Goal: Check status: Check status

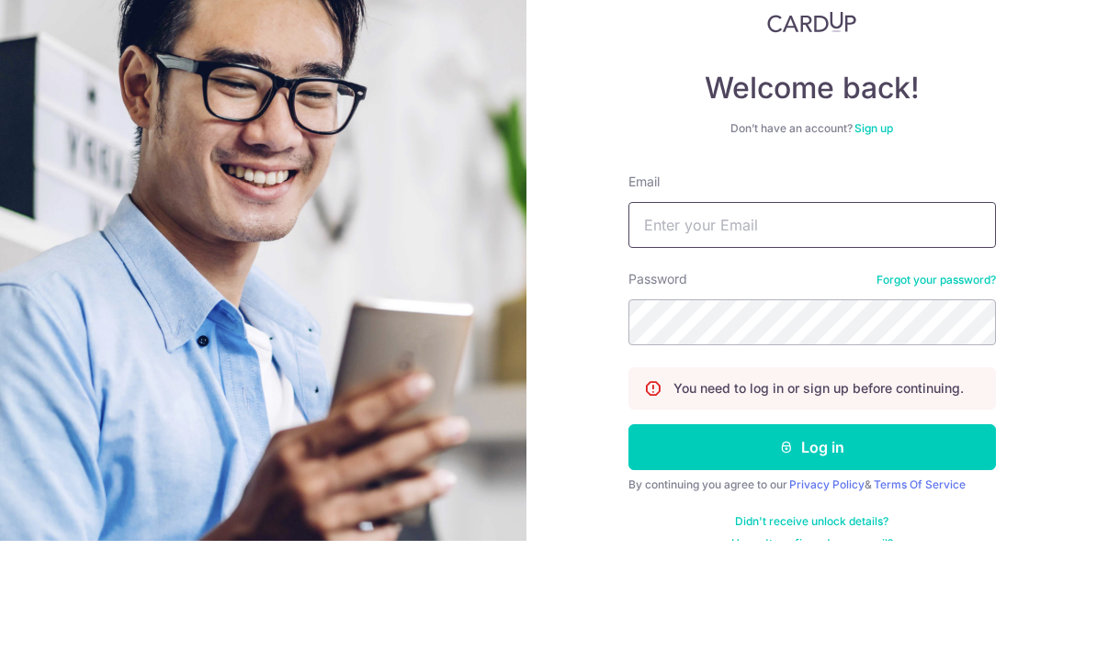
type input "Stevenkwtan@gmail.com"
click at [811, 546] on button "Log in" at bounding box center [811, 569] width 367 height 46
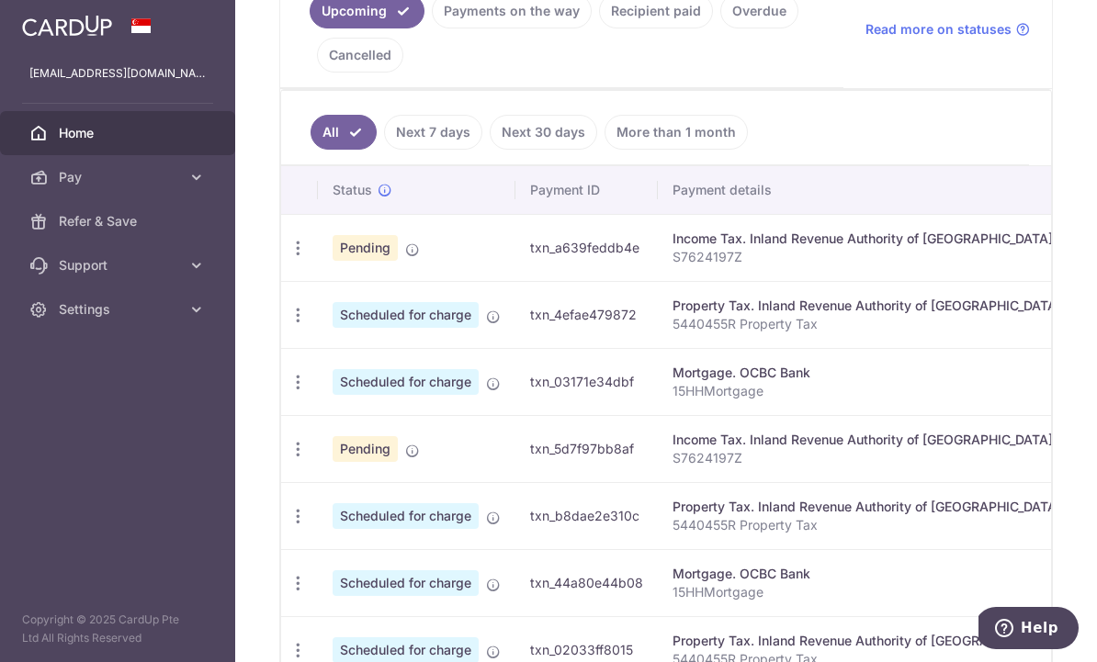
scroll to position [442, 0]
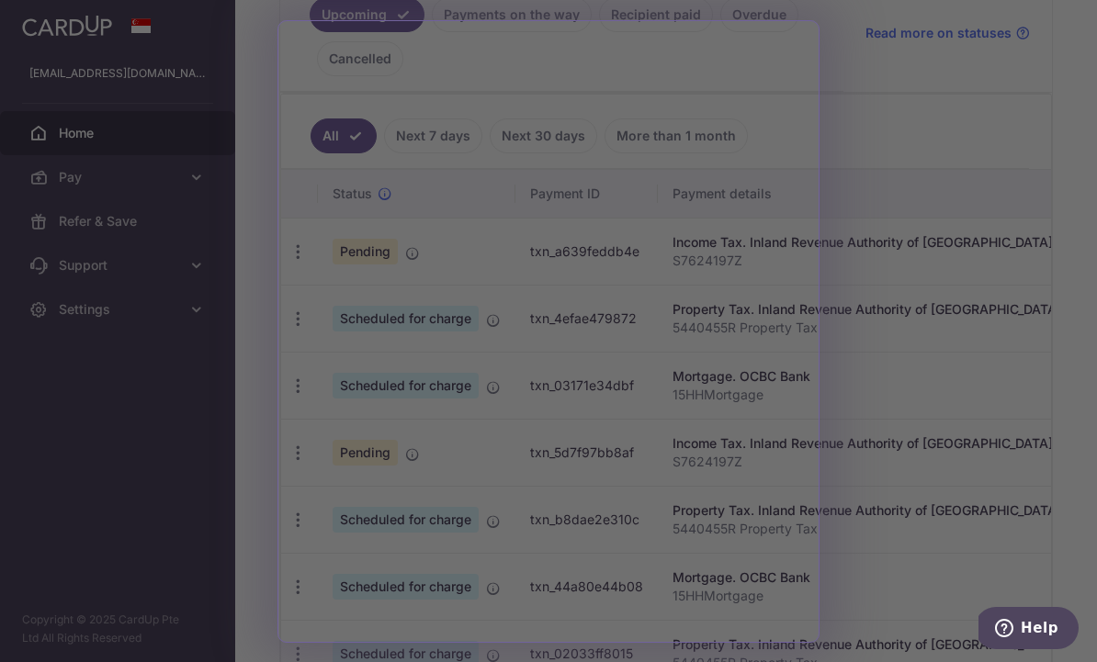
click at [229, 231] on div at bounding box center [554, 334] width 1108 height 669
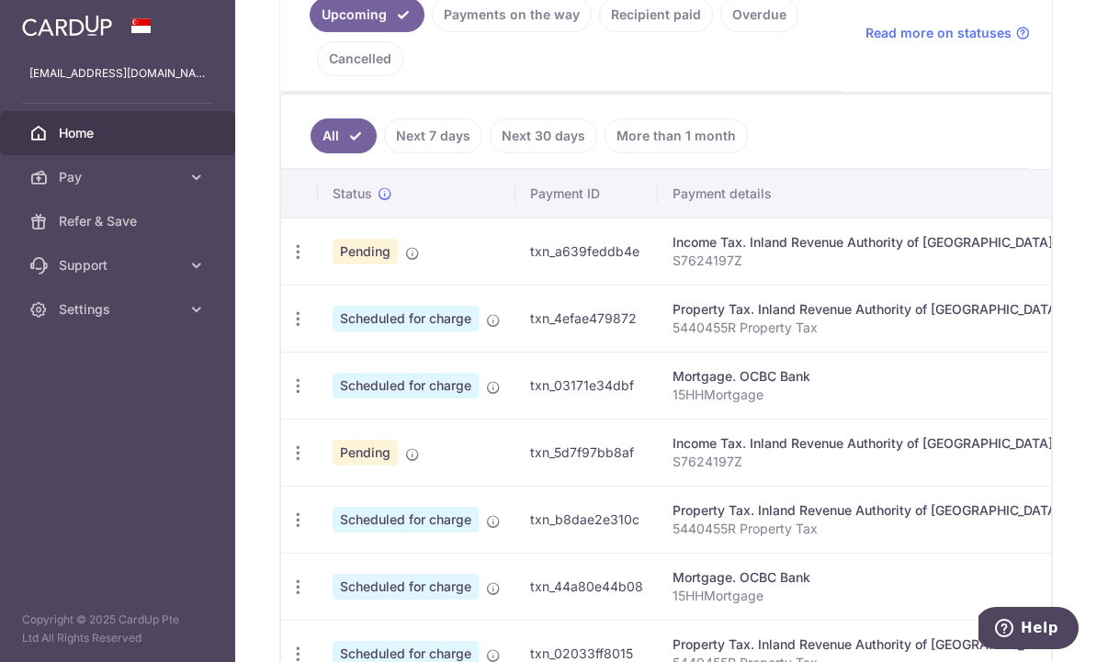
click at [235, 236] on div "× Pause Schedule Pause all future payments in this series Pause just this one p…" at bounding box center [665, 331] width 861 height 662
click at [490, 153] on link "Next 30 days" at bounding box center [543, 135] width 107 height 35
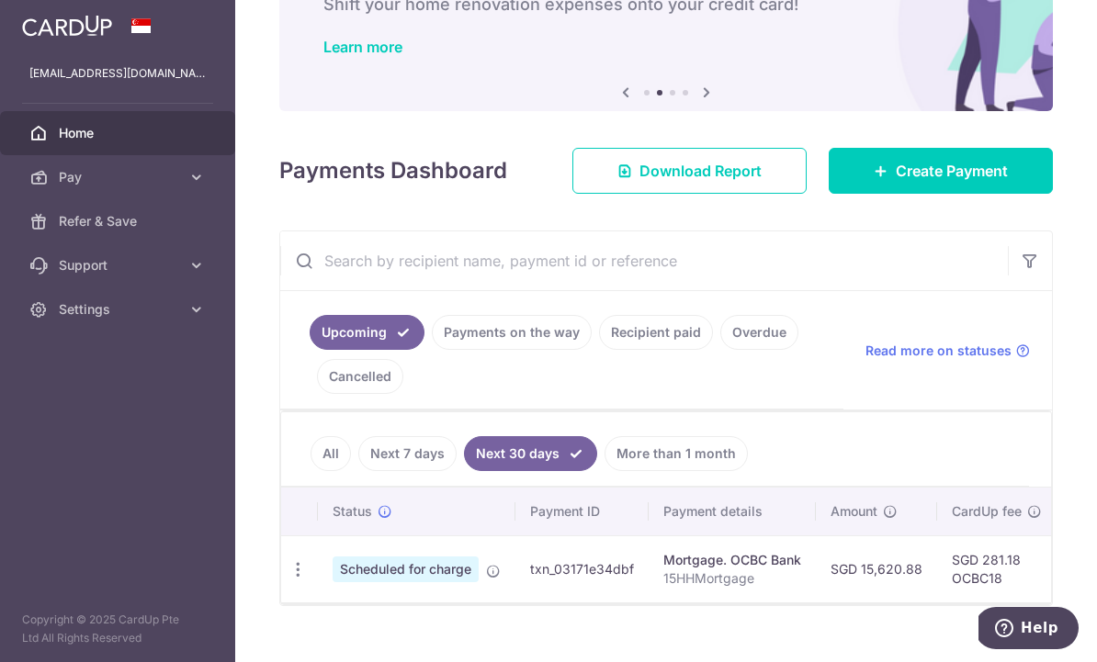
scroll to position [123, 0]
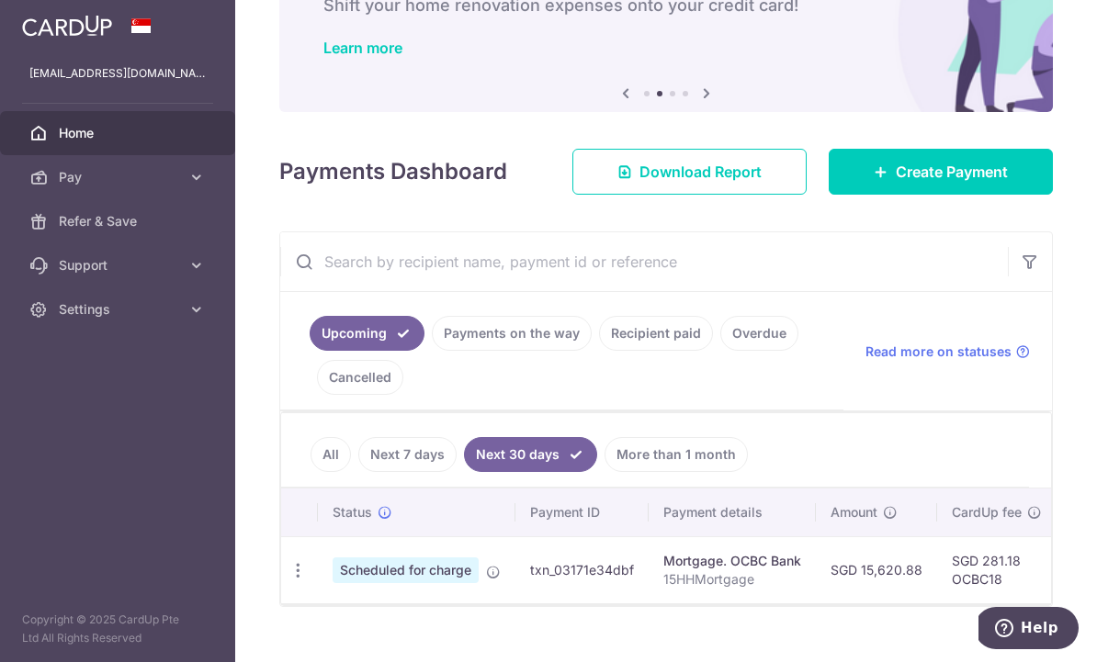
click at [358, 472] on link "Next 7 days" at bounding box center [407, 454] width 98 height 35
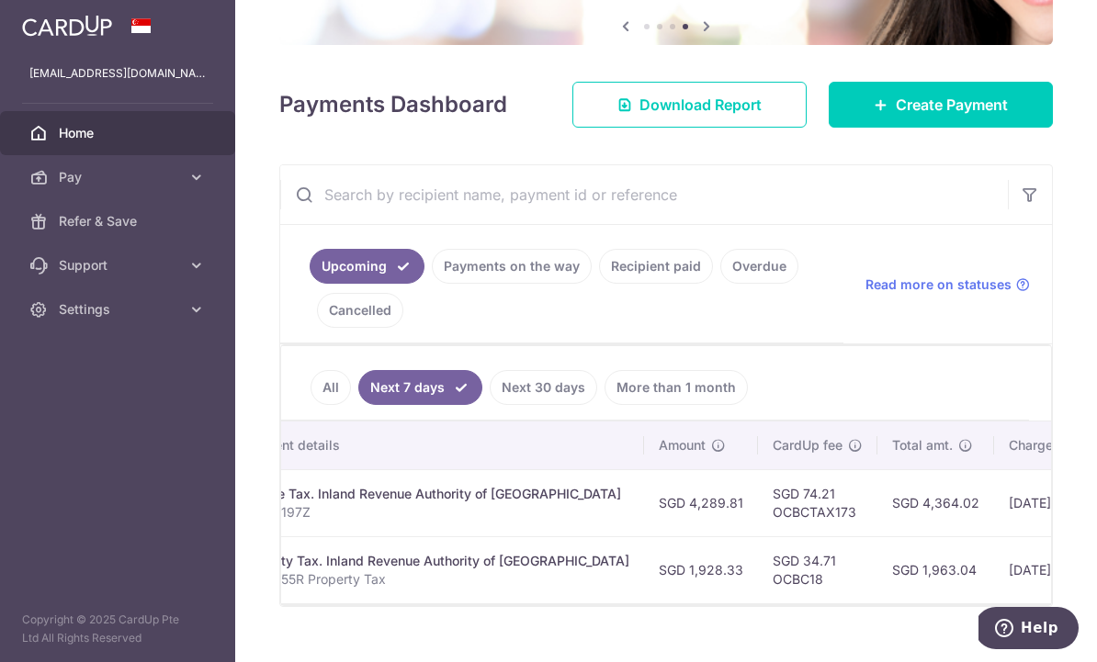
scroll to position [0, 427]
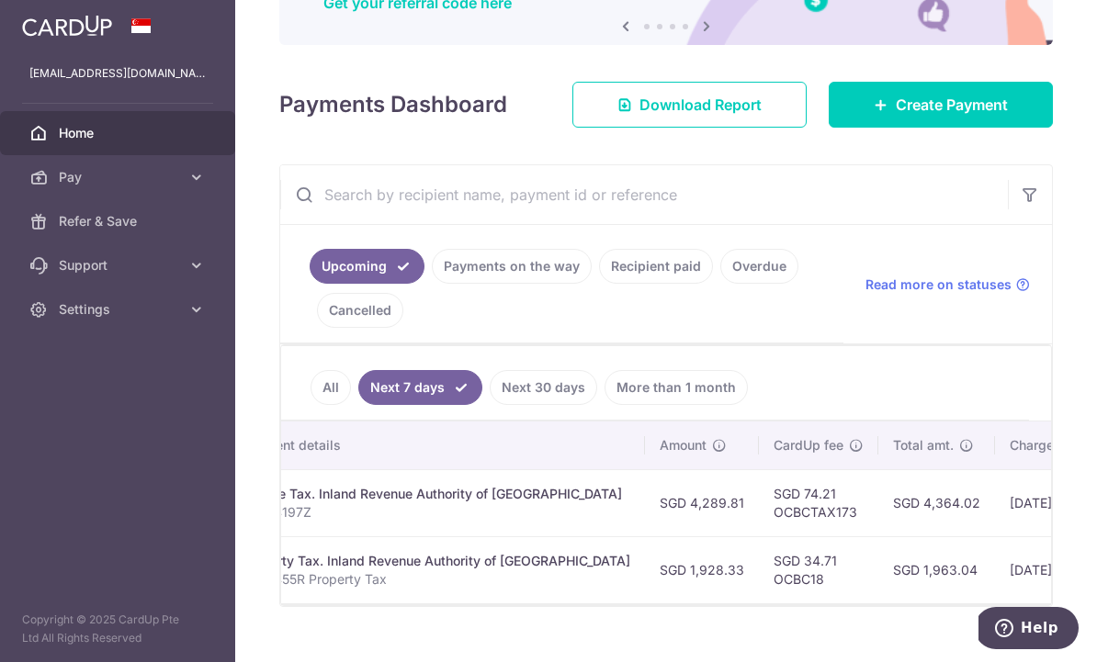
click at [490, 404] on link "Next 30 days" at bounding box center [543, 387] width 107 height 35
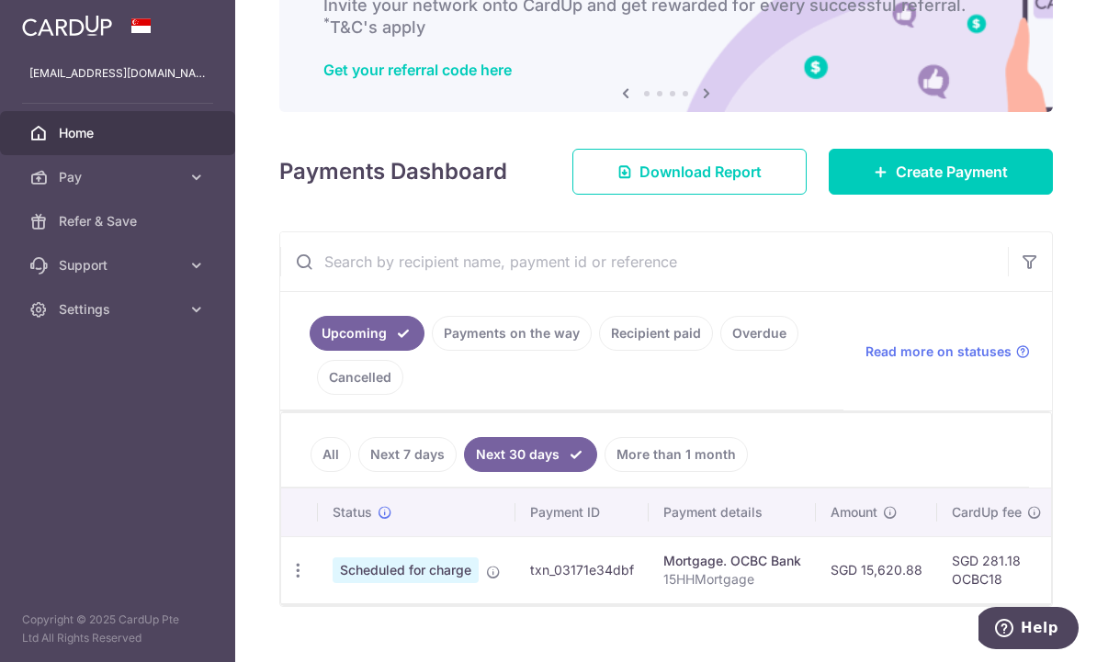
click at [310, 472] on link "All" at bounding box center [330, 454] width 40 height 35
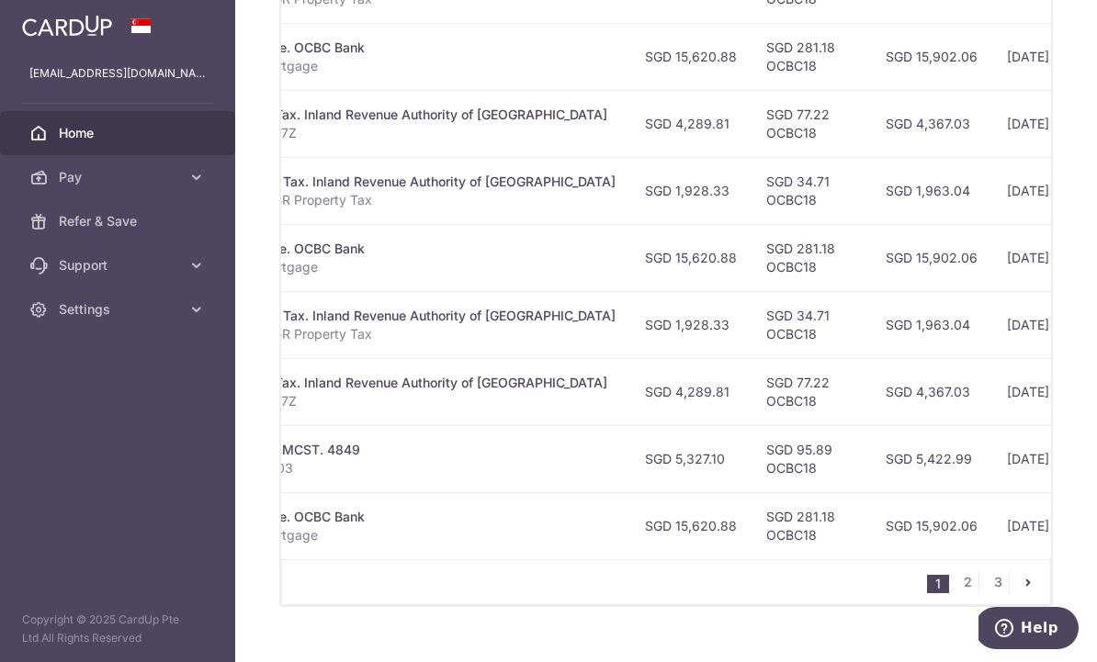
scroll to position [0, 445]
click at [968, 593] on link "2" at bounding box center [967, 582] width 22 height 22
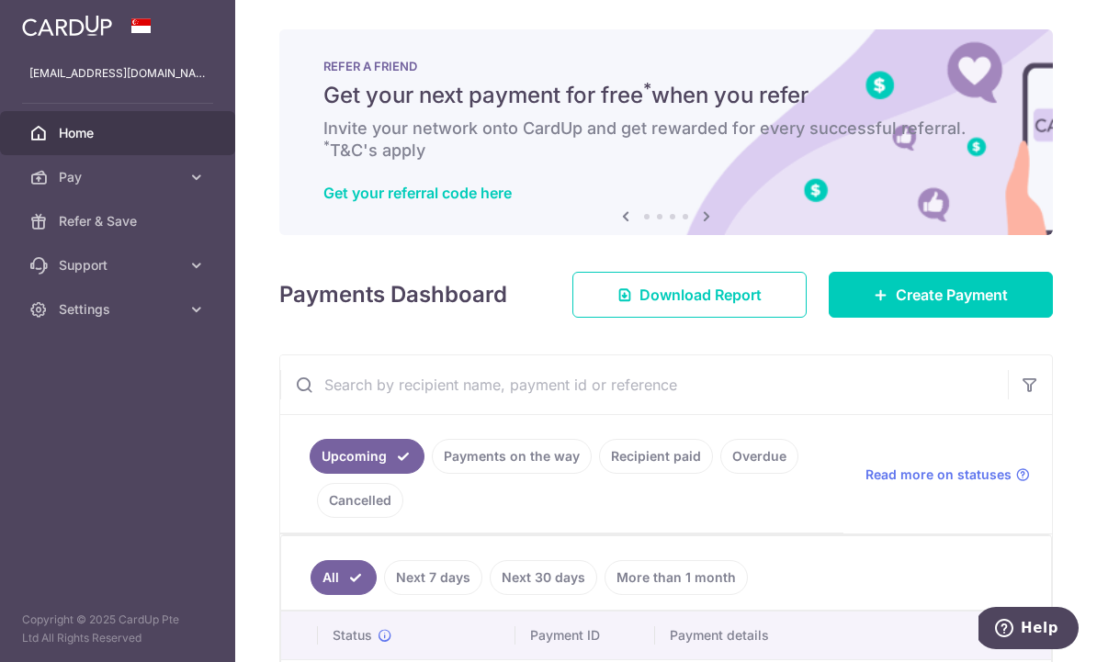
scroll to position [0, 0]
